Goal: Check status: Check status

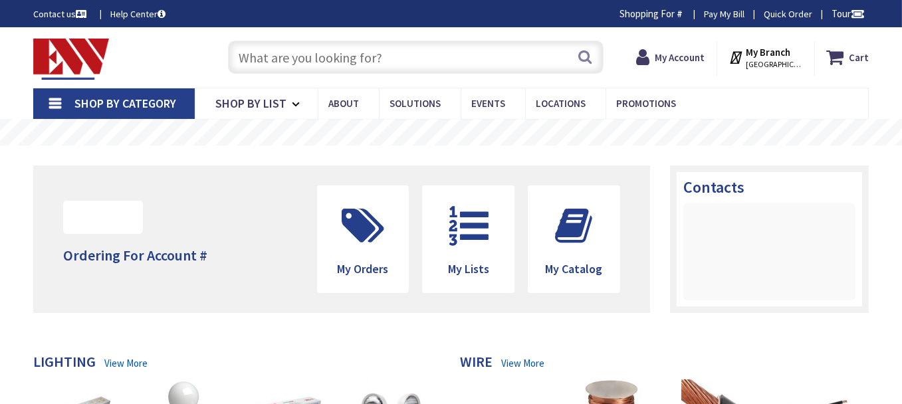
type input "[GEOGRAPHIC_DATA], [GEOGRAPHIC_DATA]"
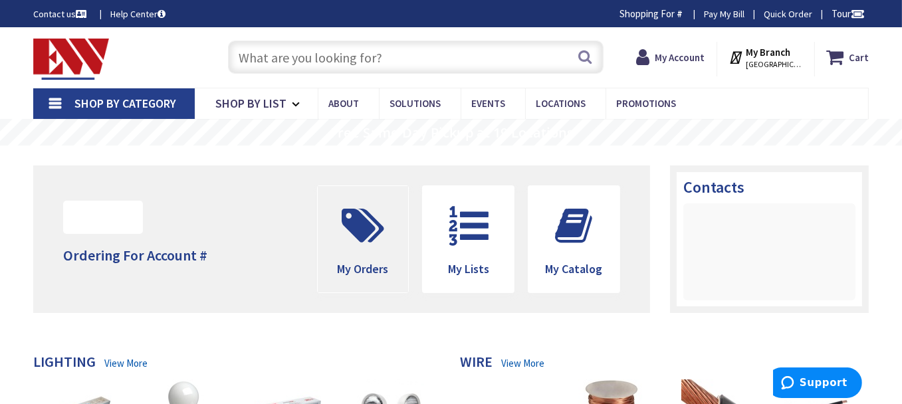
click at [390, 255] on span at bounding box center [363, 226] width 71 height 60
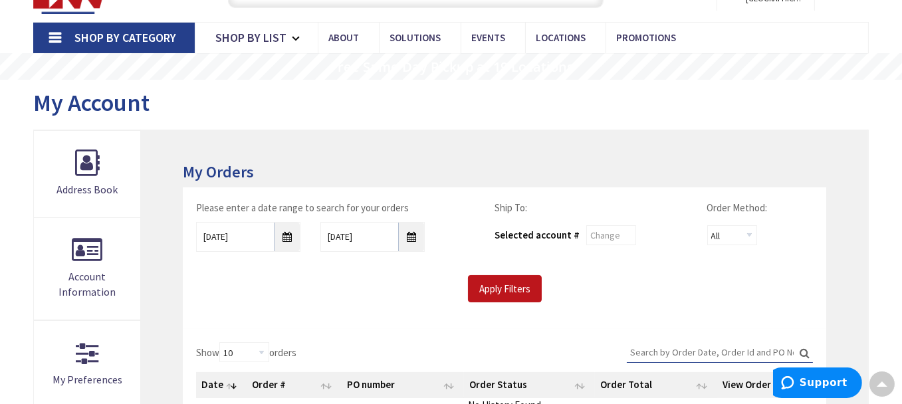
click at [293, 279] on div "Apply Filters" at bounding box center [504, 289] width 637 height 28
click at [285, 235] on input "8/28/2025" at bounding box center [248, 237] width 104 height 30
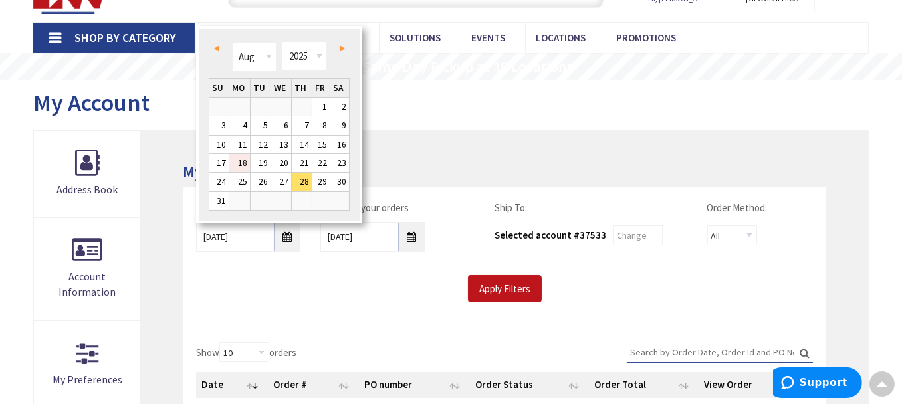
click at [246, 163] on link "18" at bounding box center [239, 163] width 21 height 18
type input "08/18/2025"
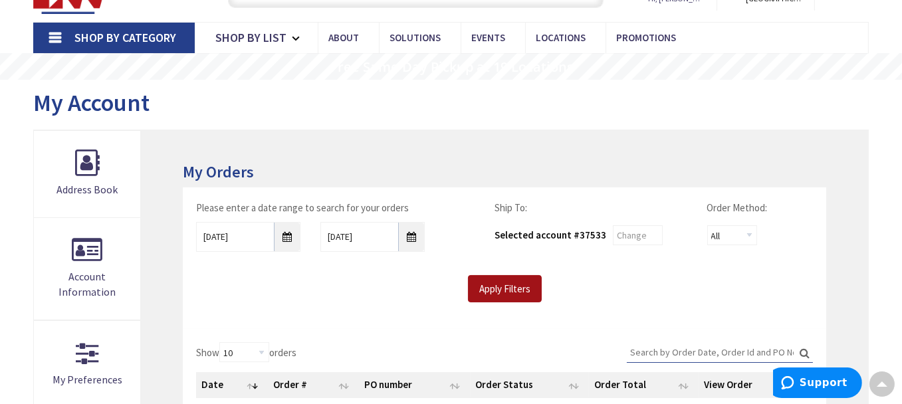
click at [507, 285] on input "Apply Filters" at bounding box center [505, 289] width 74 height 28
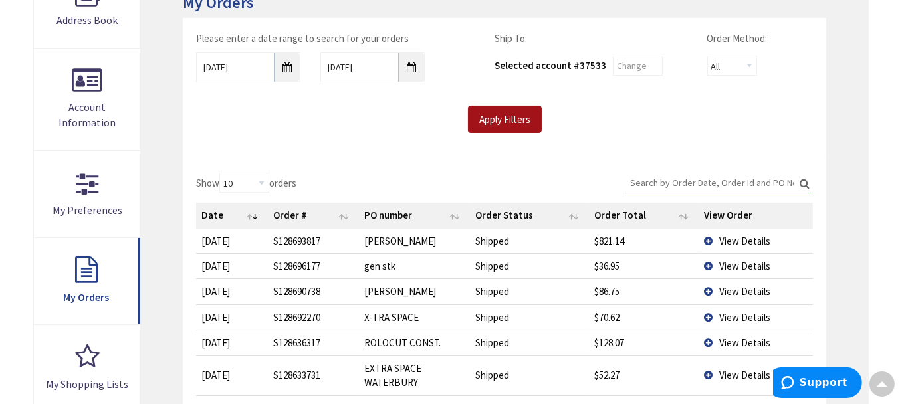
scroll to position [201, 0]
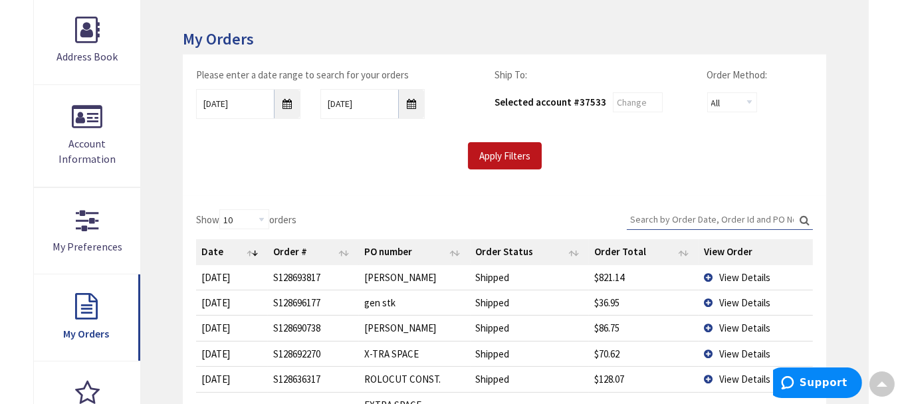
click at [769, 220] on input "Search:" at bounding box center [720, 219] width 186 height 20
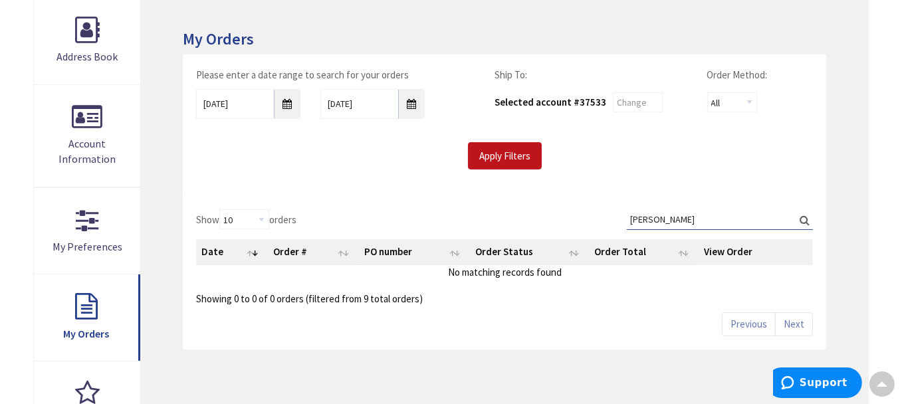
type input "steven"
